Goal: Information Seeking & Learning: Learn about a topic

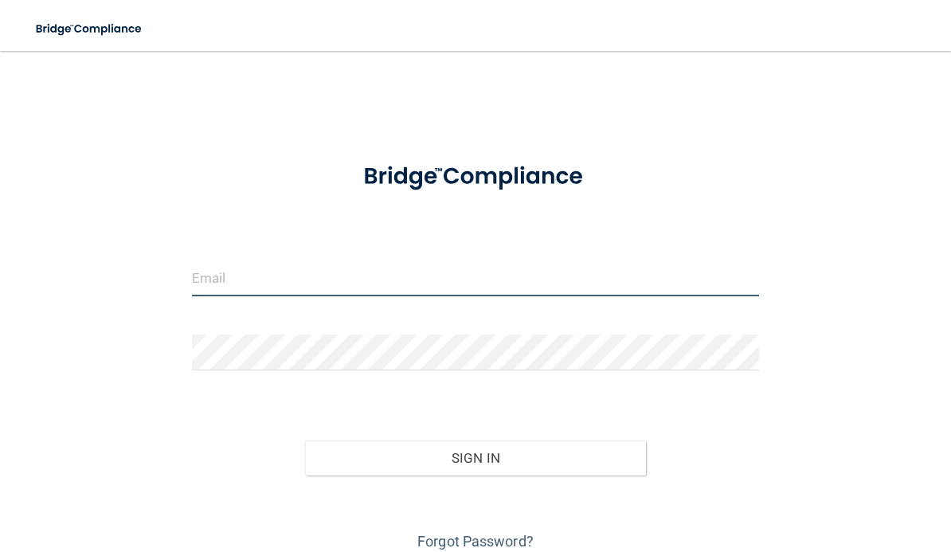
click at [452, 275] on input "email" at bounding box center [476, 278] width 568 height 36
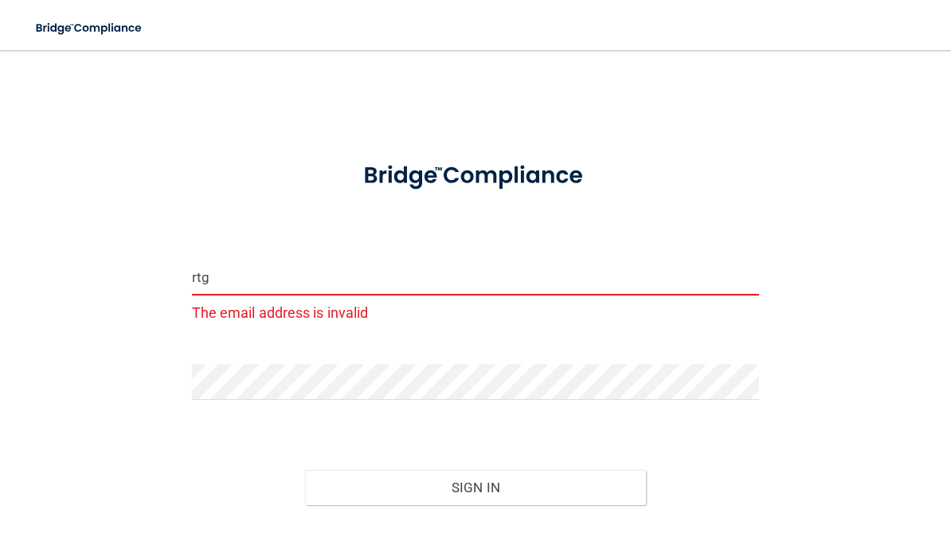
click at [312, 275] on input "rtg" at bounding box center [476, 278] width 568 height 36
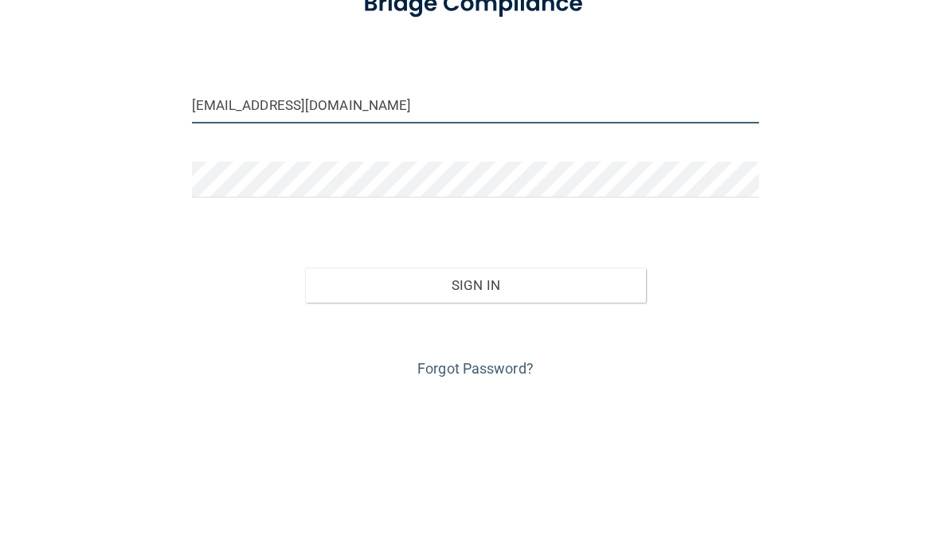
type input "[EMAIL_ADDRESS][DOMAIN_NAME]"
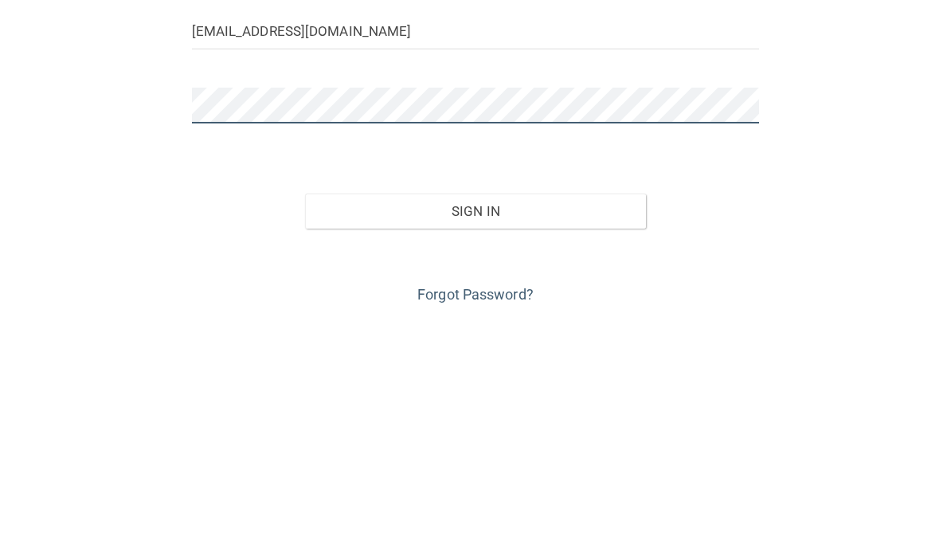
click at [0, 551] on com-1password-button at bounding box center [0, 552] width 0 height 0
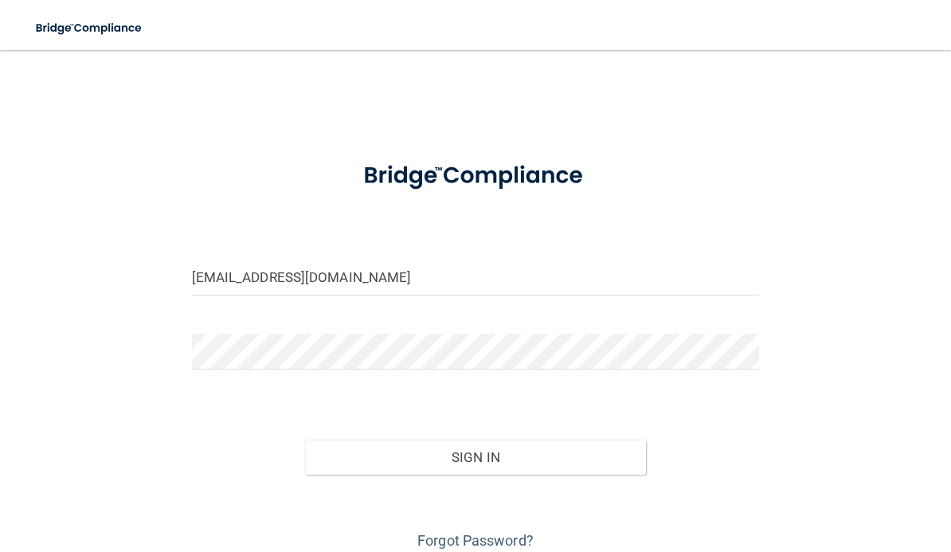
click at [491, 451] on button "Sign In" at bounding box center [475, 457] width 341 height 35
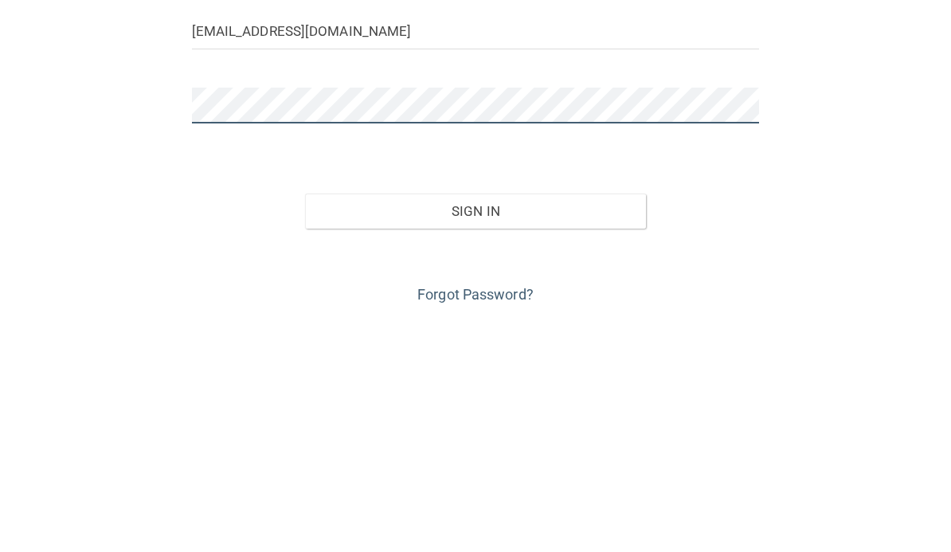
click at [475, 440] on button "Sign In" at bounding box center [475, 457] width 341 height 35
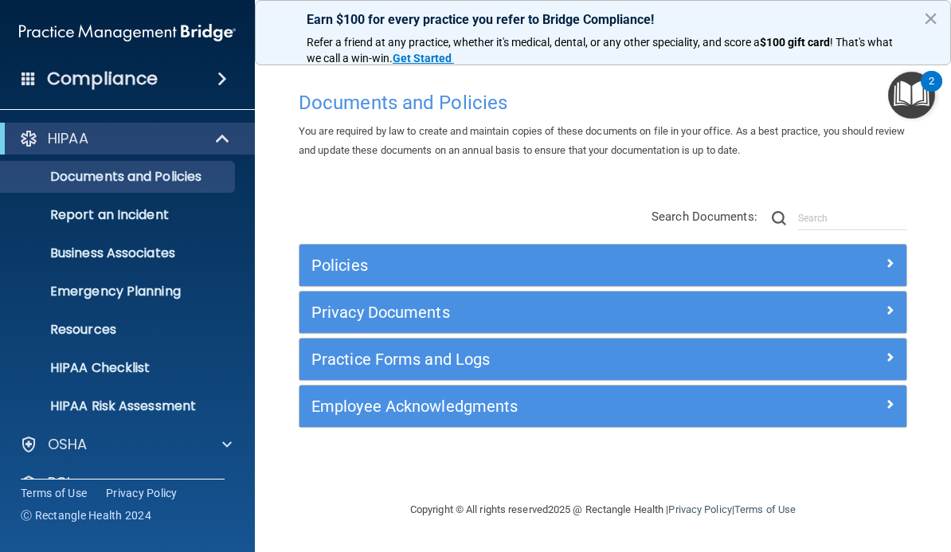
click at [916, 542] on main "Documents and Policies You are required by law to create and maintain copies of…" at bounding box center [603, 301] width 696 height 501
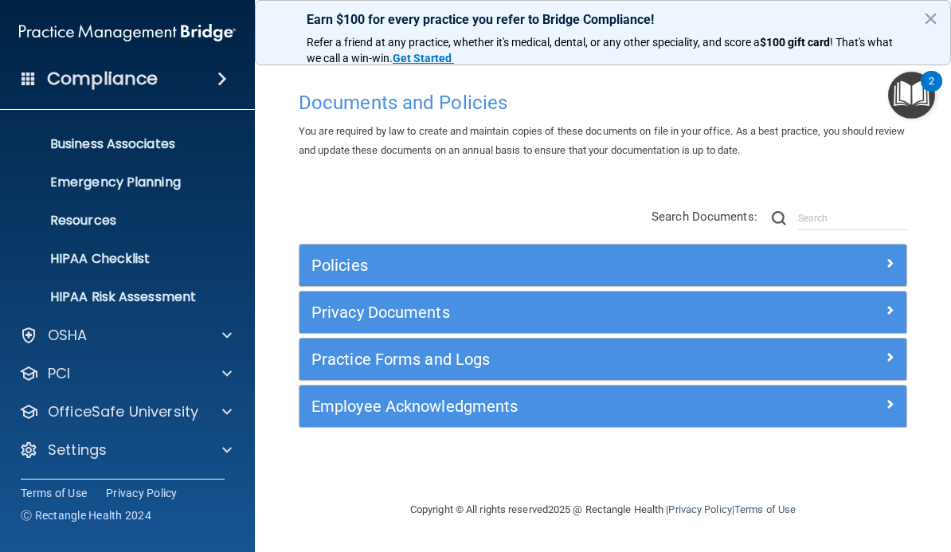
scroll to position [109, 0]
click at [111, 412] on p "OfficeSafe University" at bounding box center [123, 411] width 151 height 19
click at [110, 444] on p "HIPAA Training" at bounding box center [75, 450] width 131 height 16
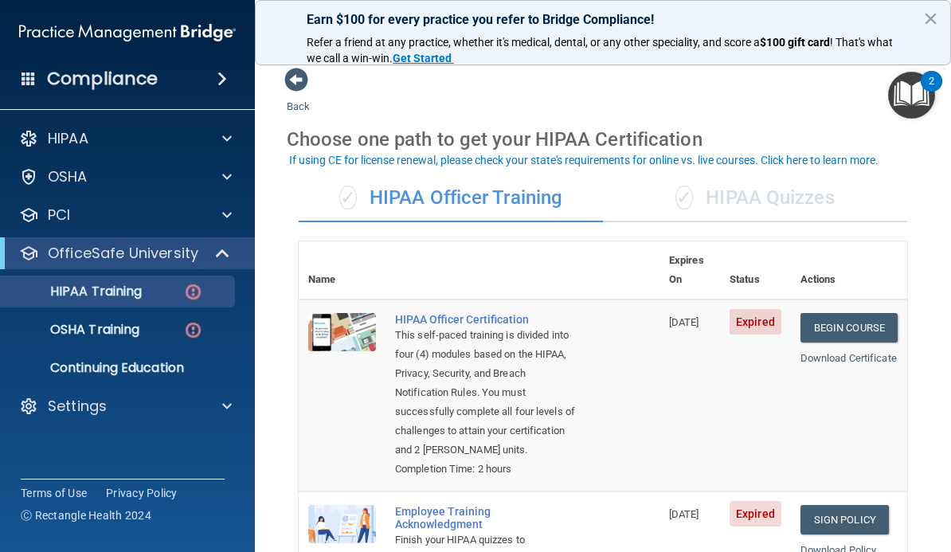
click at [858, 313] on link "Begin Course" at bounding box center [848, 327] width 97 height 29
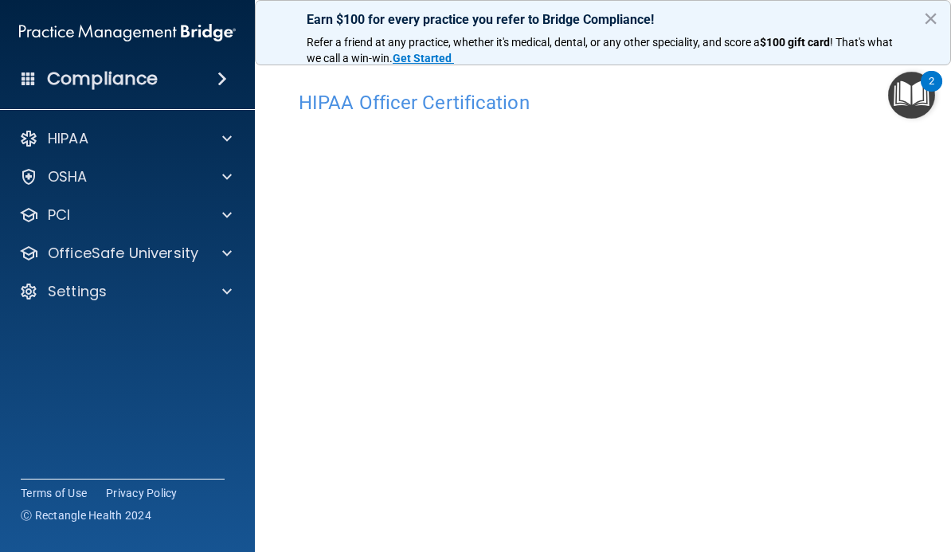
click at [74, 289] on p "Settings" at bounding box center [77, 291] width 59 height 19
click at [76, 329] on p "My Account" at bounding box center [118, 330] width 217 height 16
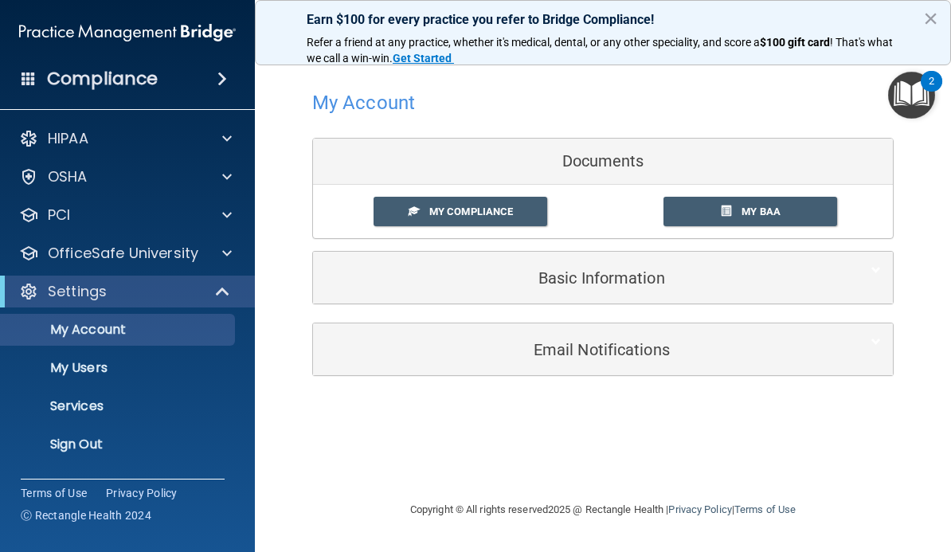
click at [514, 210] on link "My Compliance" at bounding box center [461, 211] width 174 height 29
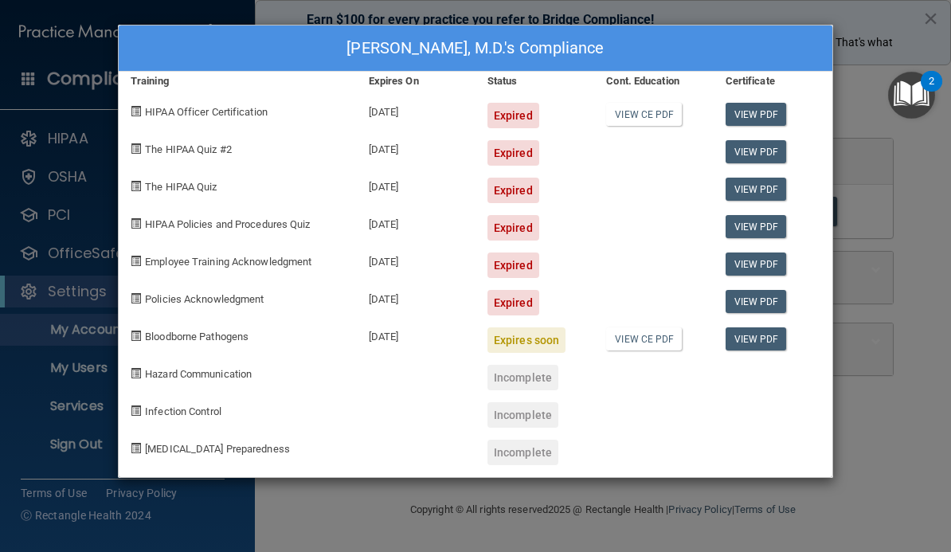
click at [769, 111] on link "View PDF" at bounding box center [756, 114] width 61 height 23
click at [773, 113] on link "View PDF" at bounding box center [756, 114] width 61 height 23
click at [887, 416] on div "Ross Goldberg, M.D.'s Compliance Training Expires On Status Cont. Education Cer…" at bounding box center [475, 276] width 951 height 552
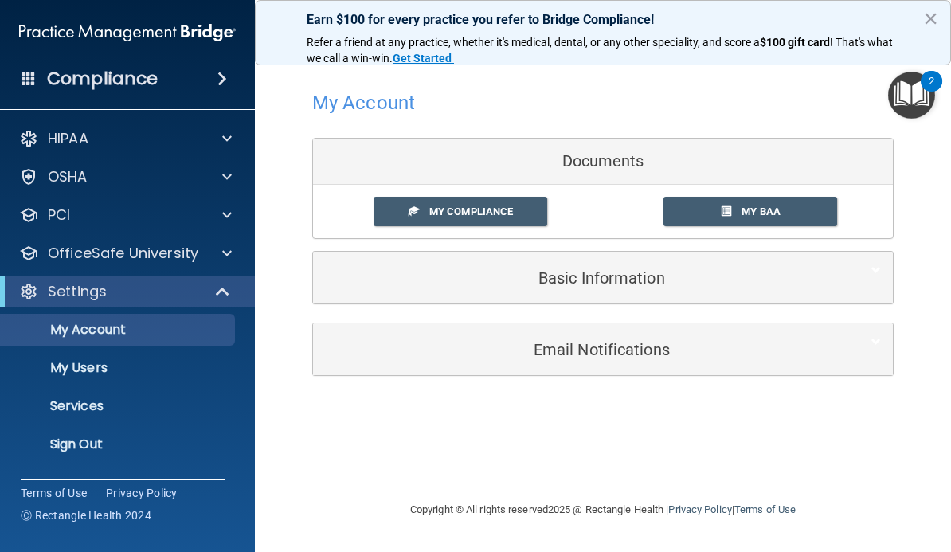
click at [189, 296] on div "Settings" at bounding box center [105, 291] width 197 height 19
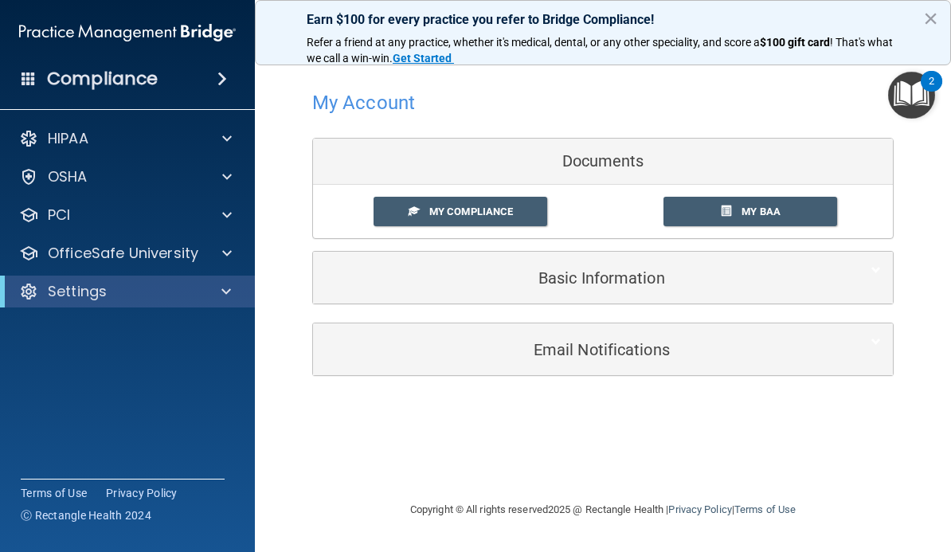
click at [914, 101] on img "Open Resource Center, 2 new notifications" at bounding box center [911, 95] width 47 height 47
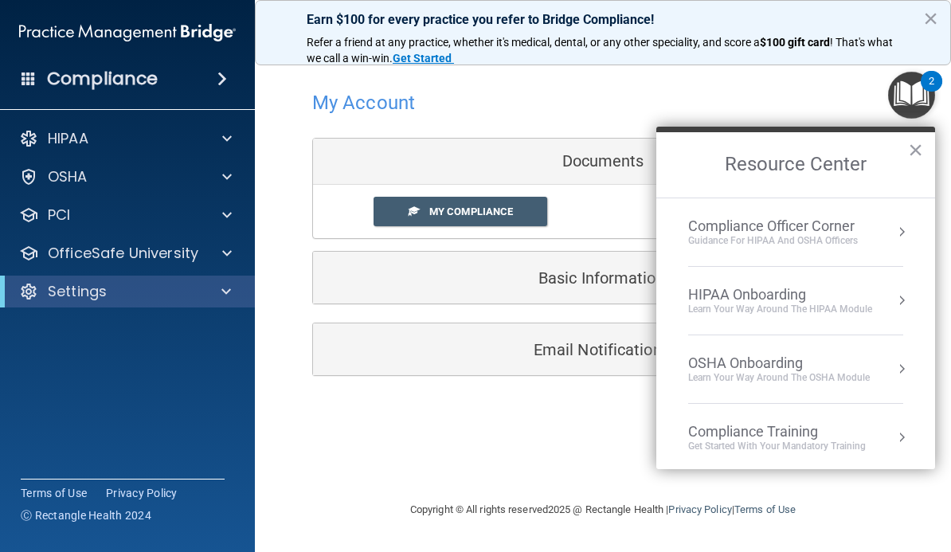
click at [853, 440] on div "Get Started with your mandatory training" at bounding box center [777, 447] width 178 height 14
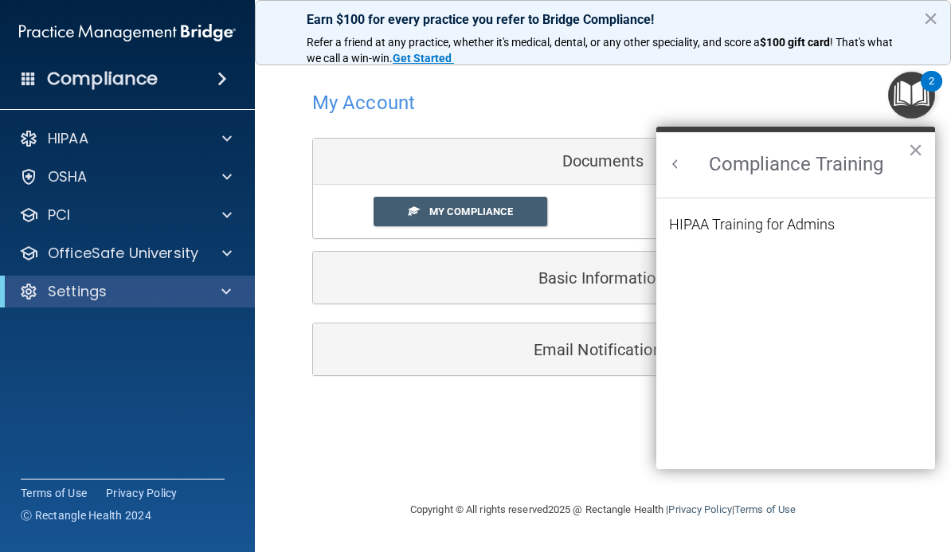
click at [821, 218] on div "HIPAA Training for Admins" at bounding box center [752, 224] width 166 height 14
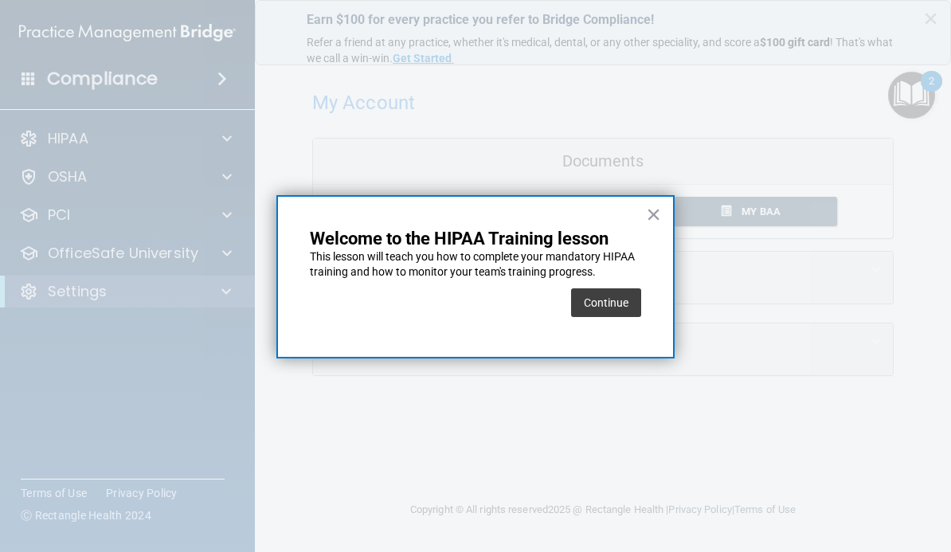
click at [622, 302] on button "Continue" at bounding box center [606, 302] width 70 height 29
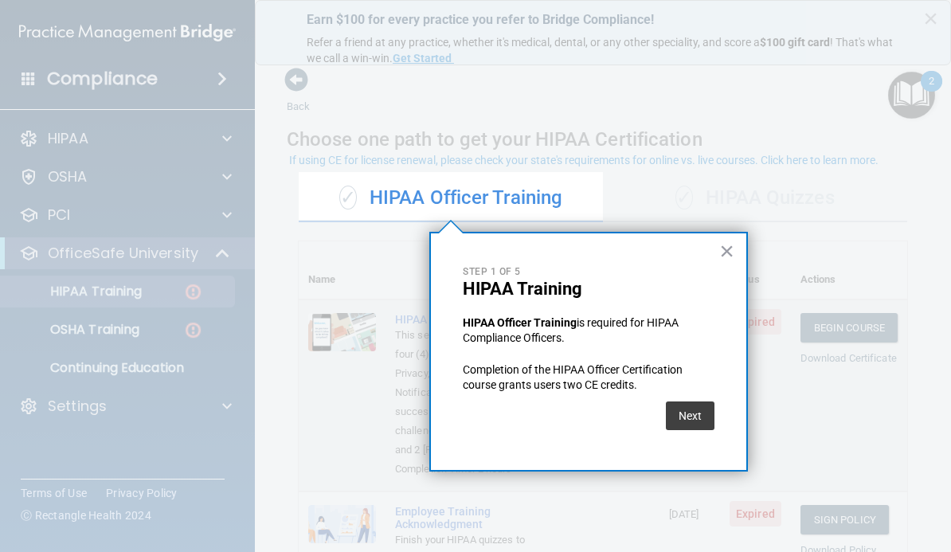
click at [691, 409] on button "Next" at bounding box center [690, 415] width 49 height 29
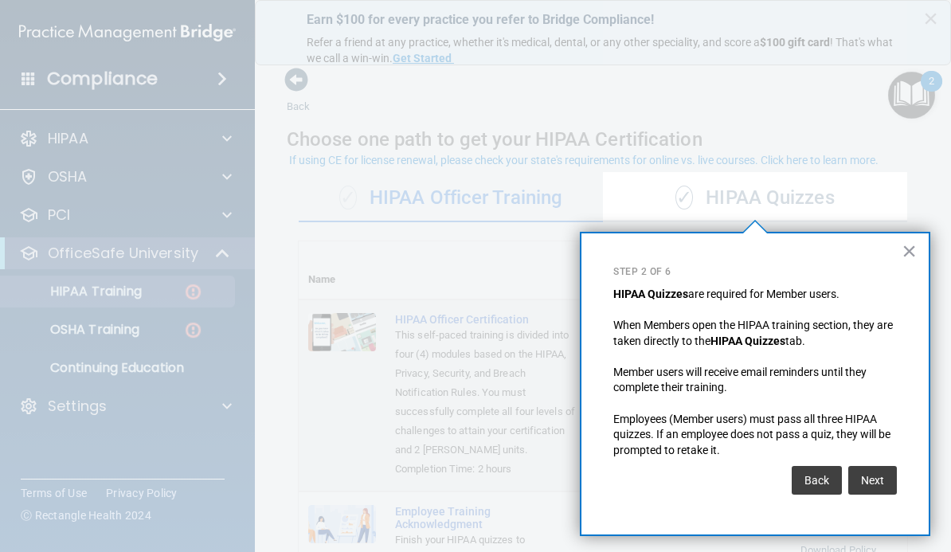
click at [874, 466] on button "Next" at bounding box center [872, 480] width 49 height 29
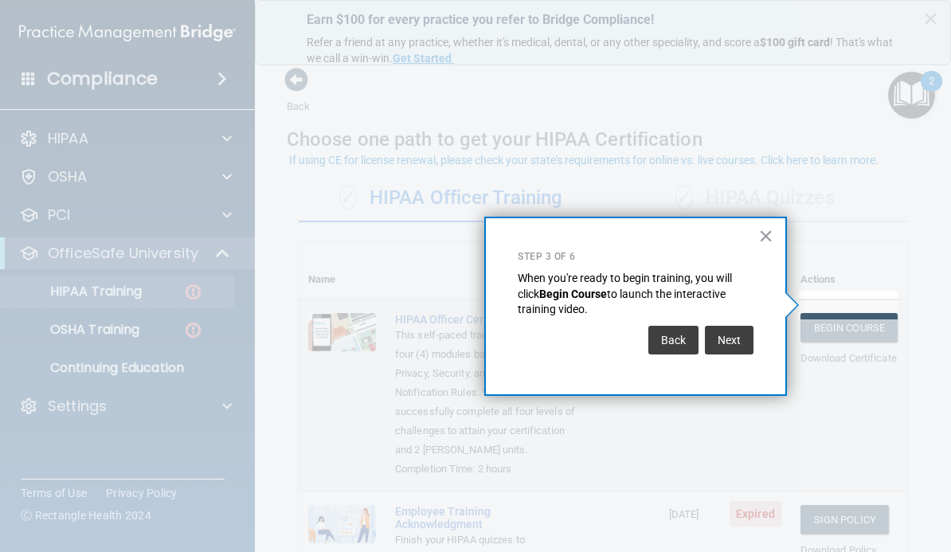
click at [744, 343] on button "Next" at bounding box center [729, 340] width 49 height 29
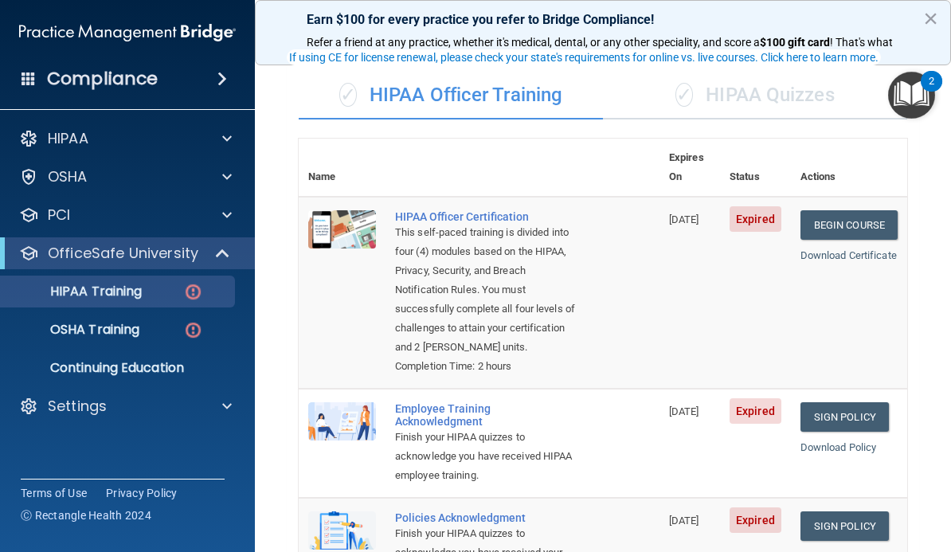
scroll to position [104, 0]
